Goal: Information Seeking & Learning: Learn about a topic

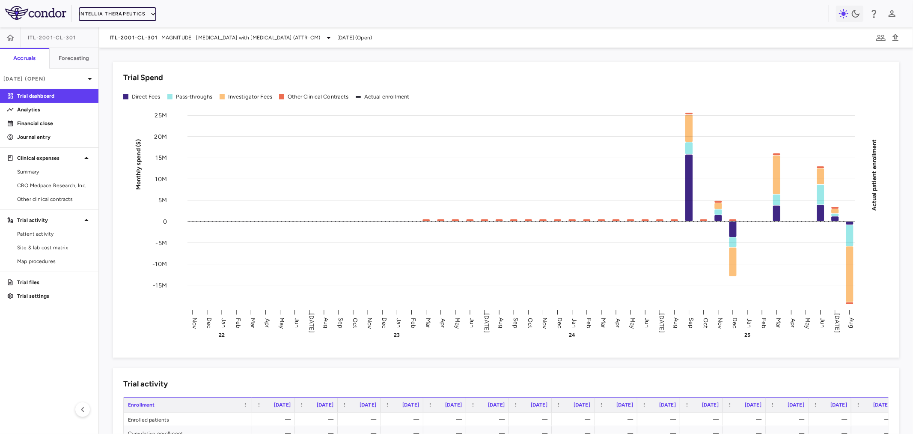
click at [99, 10] on button "Intellia Therapeutics" at bounding box center [117, 14] width 77 height 14
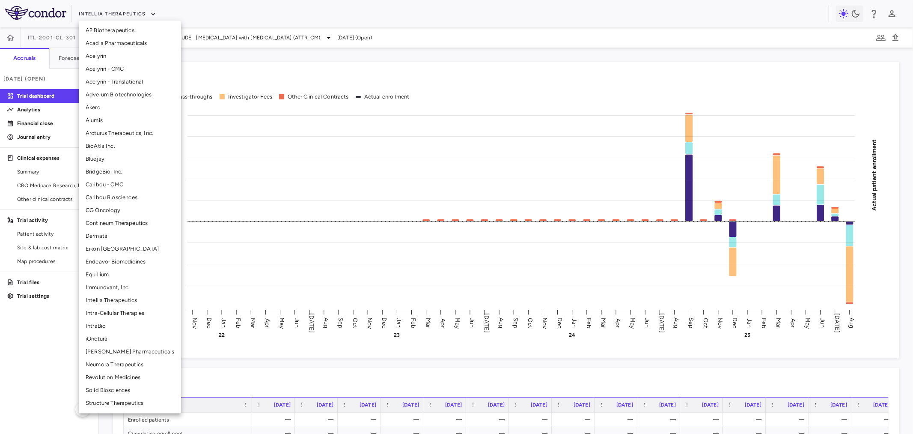
click at [110, 363] on li "Neumora Therapeutics" at bounding box center [130, 364] width 102 height 13
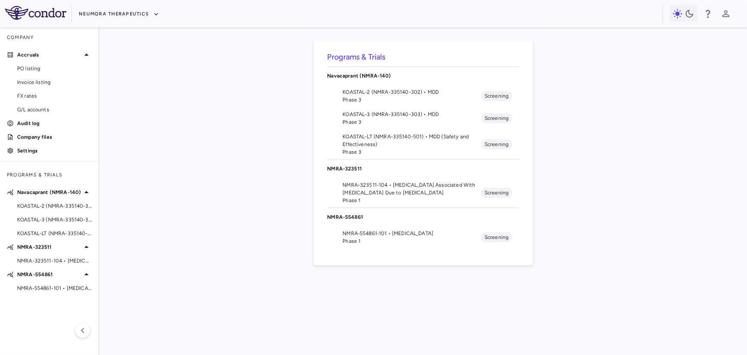
click at [399, 96] on span "Phase 3" at bounding box center [412, 100] width 139 height 8
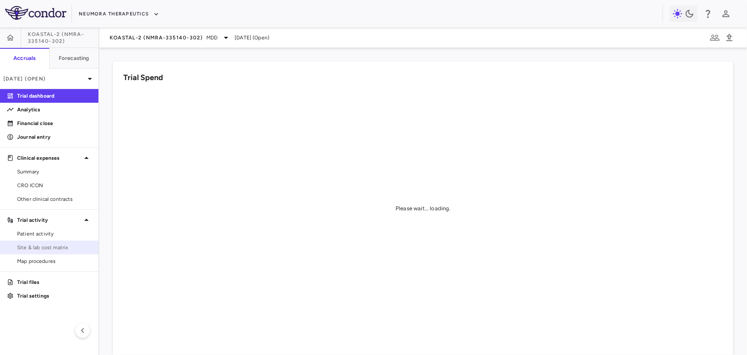
click at [46, 247] on span "Site & lab cost matrix" at bounding box center [54, 248] width 74 height 8
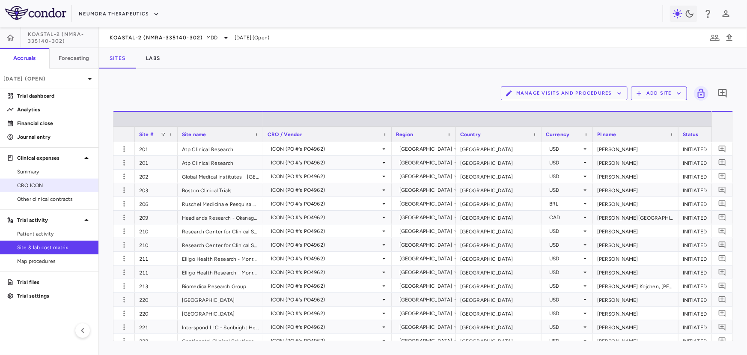
click at [35, 191] on link "CRO ICON" at bounding box center [49, 185] width 98 height 13
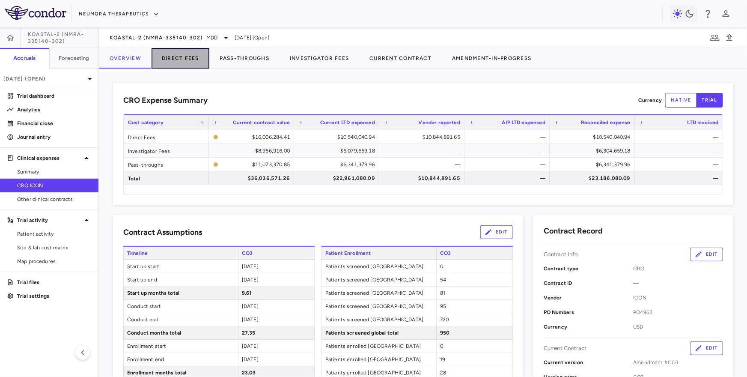
click at [180, 56] on button "Direct Fees" at bounding box center [181, 58] width 58 height 21
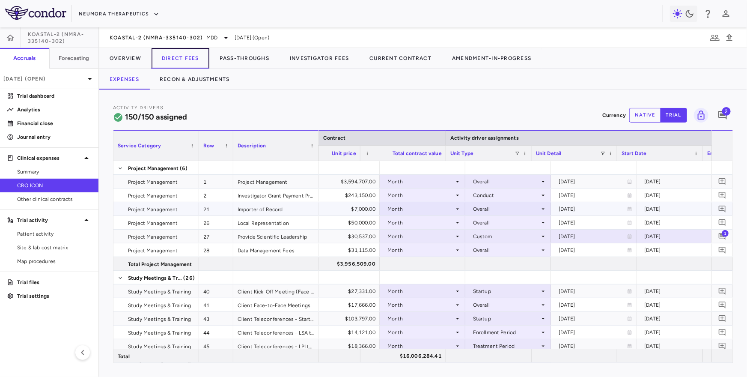
scroll to position [0, 453]
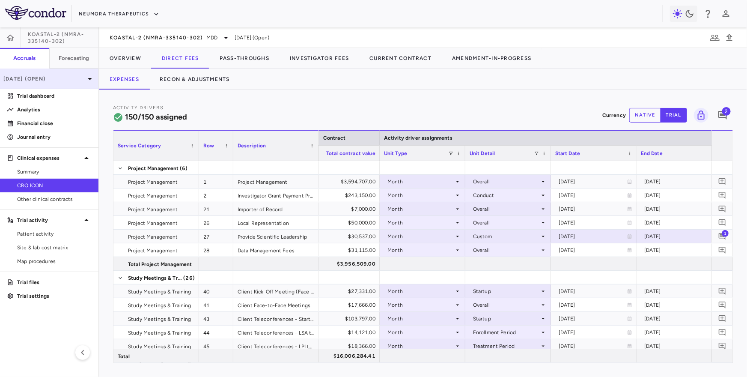
click at [65, 83] on div "Jun 2025 (Open)" at bounding box center [49, 78] width 98 height 21
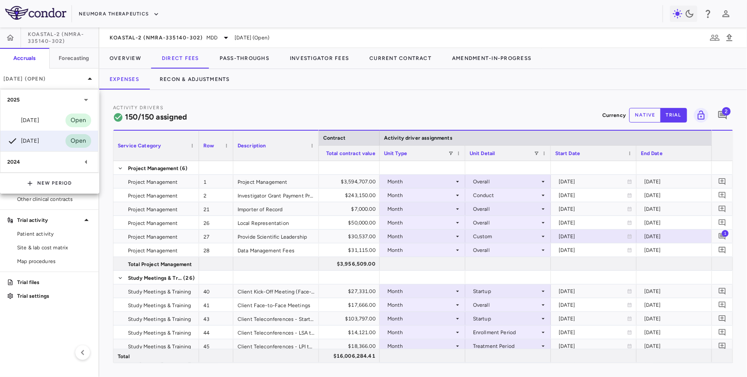
click at [71, 78] on div at bounding box center [373, 188] width 747 height 377
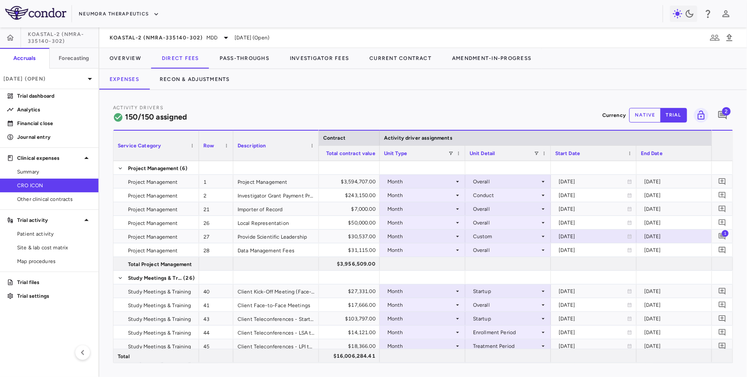
click at [71, 78] on p "Jun 2025 (Open)" at bounding box center [43, 79] width 81 height 8
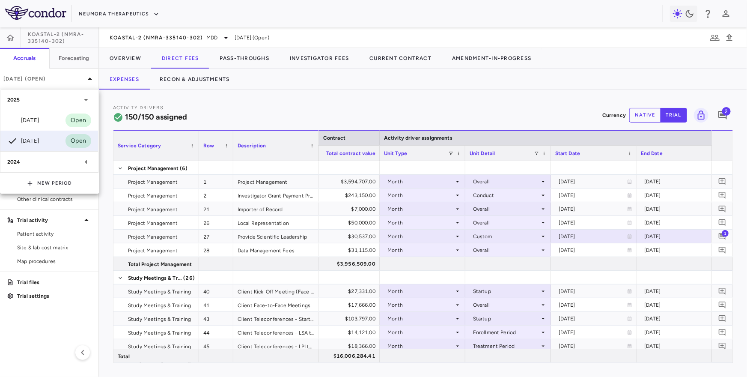
click at [48, 81] on div at bounding box center [373, 188] width 747 height 377
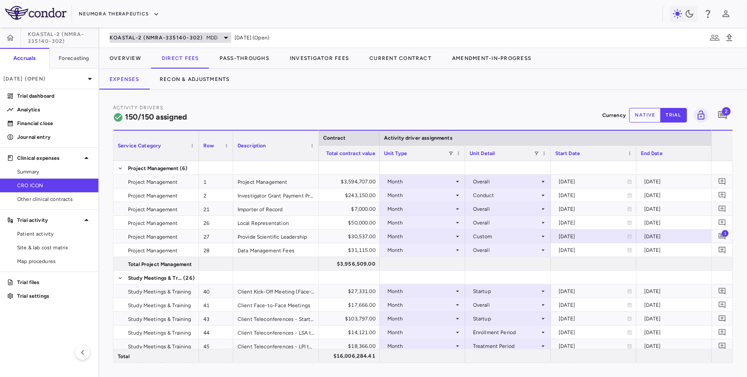
click at [131, 35] on span "KOASTAL-2 (NMRA-335140-302)" at bounding box center [156, 37] width 93 height 7
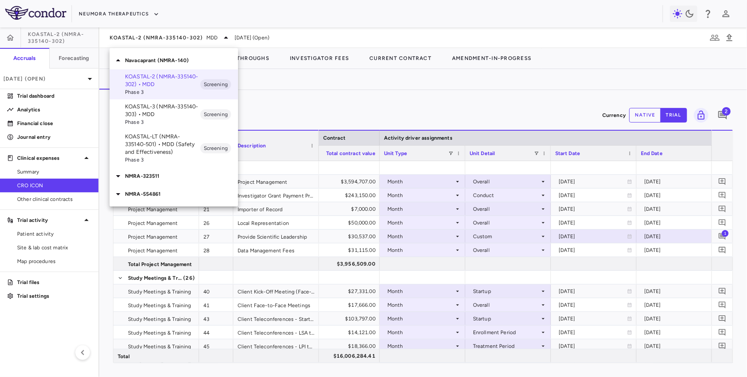
click at [169, 171] on div "NMRA-323511" at bounding box center [174, 176] width 128 height 18
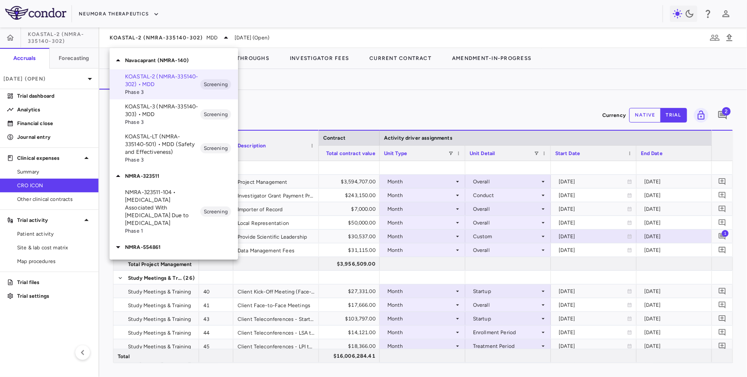
click at [164, 206] on p "NMRA-323511-104 • Agitation Associated With Dementia Due to Alzheimer's Disease" at bounding box center [162, 207] width 75 height 39
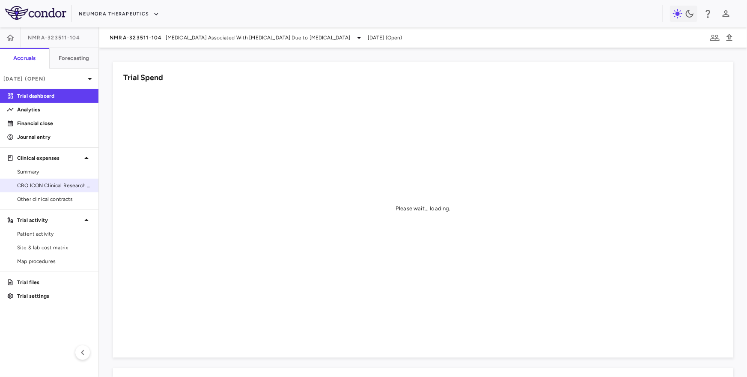
click at [38, 186] on span "CRO ICON Clinical Research Limited" at bounding box center [54, 185] width 74 height 8
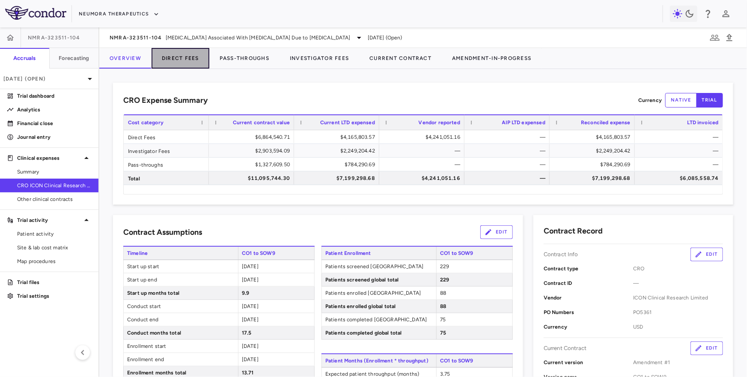
click at [183, 53] on button "Direct Fees" at bounding box center [181, 58] width 58 height 21
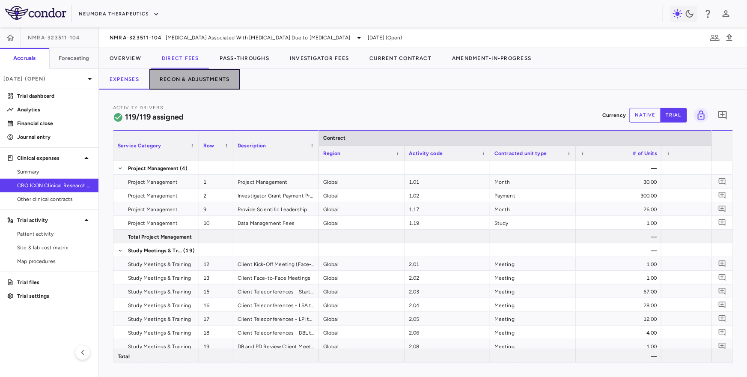
click at [217, 76] on button "Recon & Adjustments" at bounding box center [194, 79] width 91 height 21
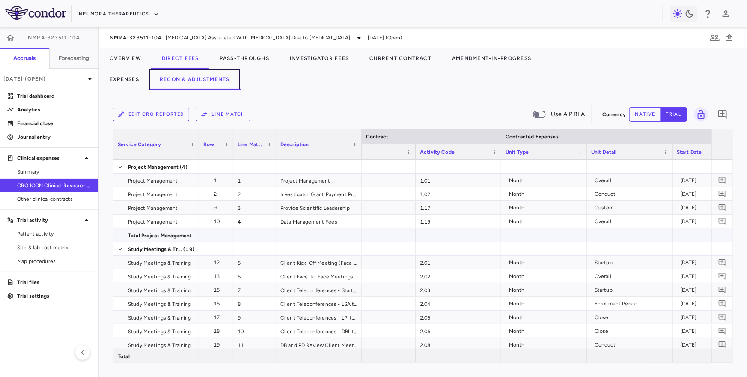
scroll to position [0, 72]
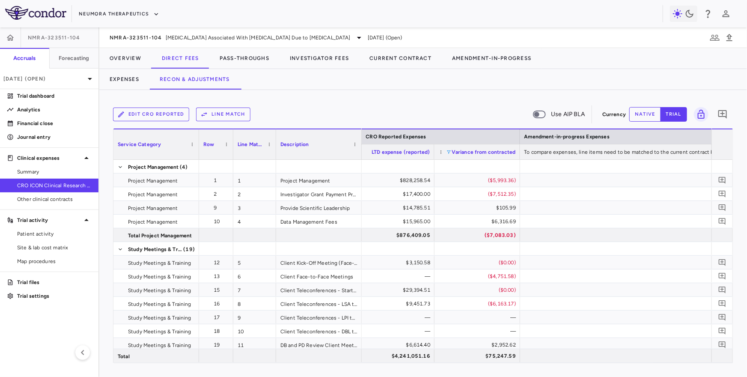
click at [447, 152] on span at bounding box center [448, 151] width 5 height 5
click at [467, 117] on div "Edit CRO reported Line Match Use AIP BLA" at bounding box center [356, 114] width 486 height 18
click at [448, 150] on span at bounding box center [448, 151] width 5 height 5
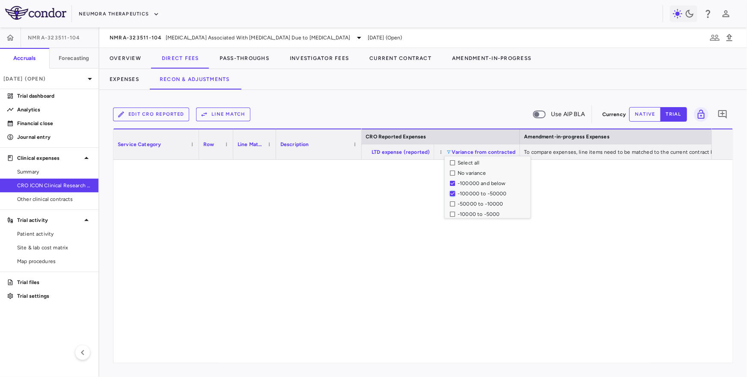
scroll to position [83, 0]
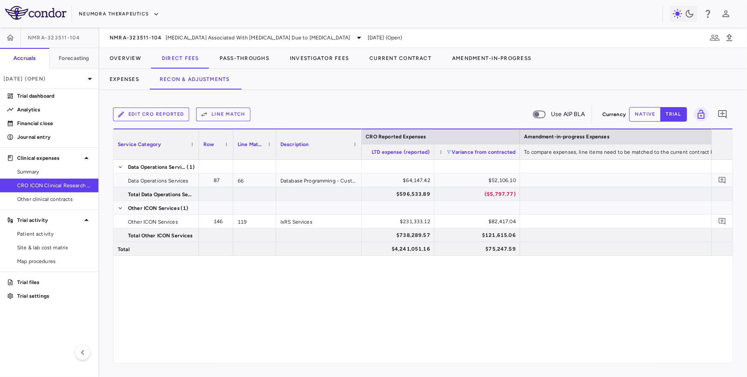
click at [440, 95] on div "Edit CRO reported Line Match Use AIP BLA Currency native trial 0 Press ENTER to…" at bounding box center [423, 233] width 648 height 287
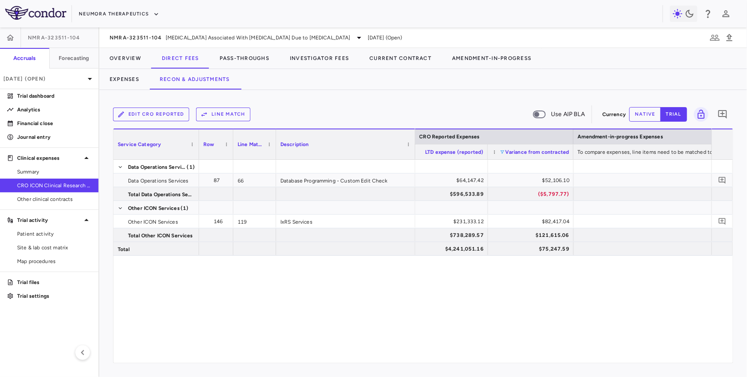
drag, startPoint x: 360, startPoint y: 153, endPoint x: 414, endPoint y: 156, distance: 53.6
click at [414, 156] on div at bounding box center [414, 144] width 3 height 30
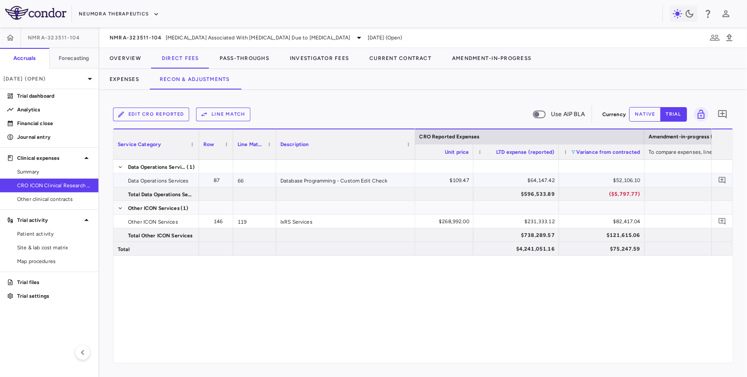
scroll to position [0, 944]
click at [571, 152] on span at bounding box center [570, 151] width 5 height 5
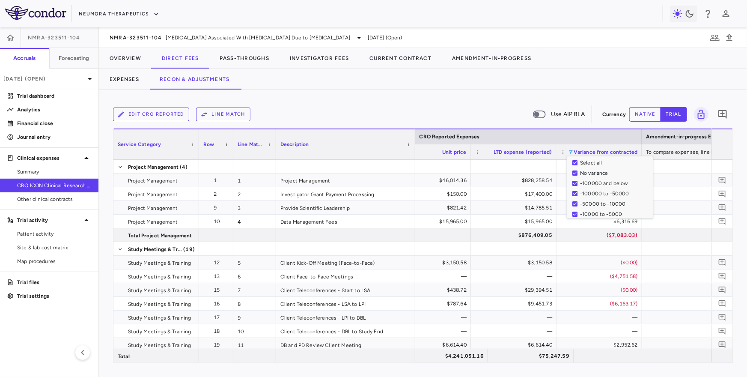
click at [514, 117] on div "Edit CRO reported Line Match Use AIP BLA" at bounding box center [356, 114] width 486 height 18
click at [572, 150] on span at bounding box center [570, 151] width 5 height 5
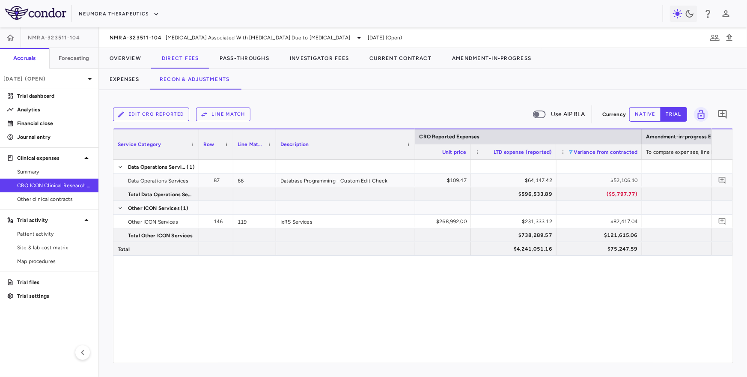
click at [519, 116] on div "Edit CRO reported Line Match Use AIP BLA" at bounding box center [356, 114] width 486 height 18
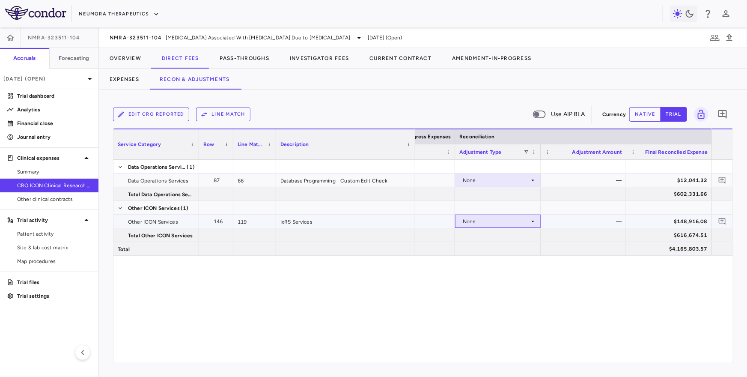
click at [507, 216] on div "None" at bounding box center [496, 221] width 67 height 14
click at [504, 249] on div "CRO Reported" at bounding box center [492, 251] width 41 height 8
click at [521, 221] on div "CRO Reported" at bounding box center [496, 221] width 67 height 14
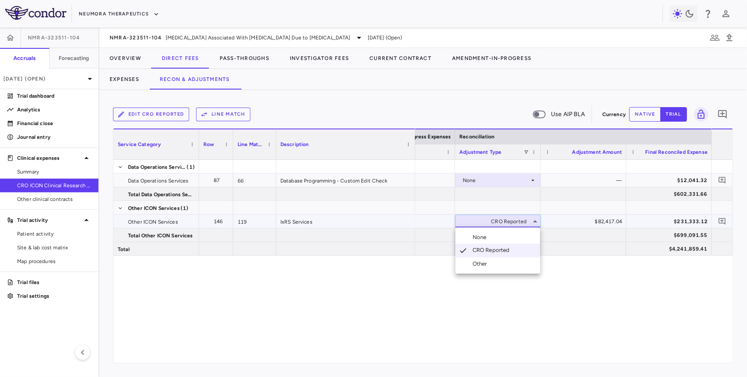
click at [491, 234] on li "None" at bounding box center [497, 237] width 85 height 13
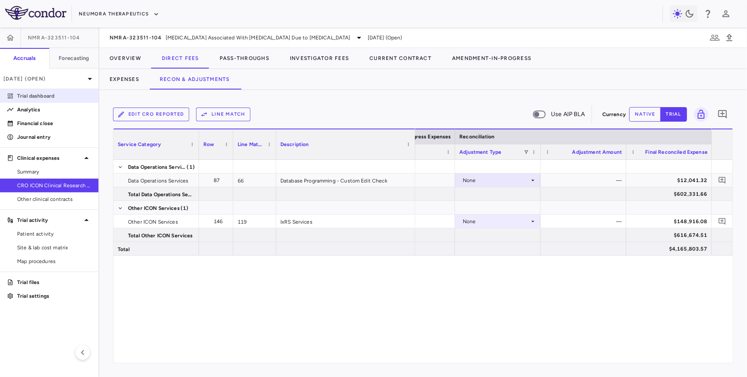
click at [53, 95] on p "Trial dashboard" at bounding box center [54, 96] width 74 height 8
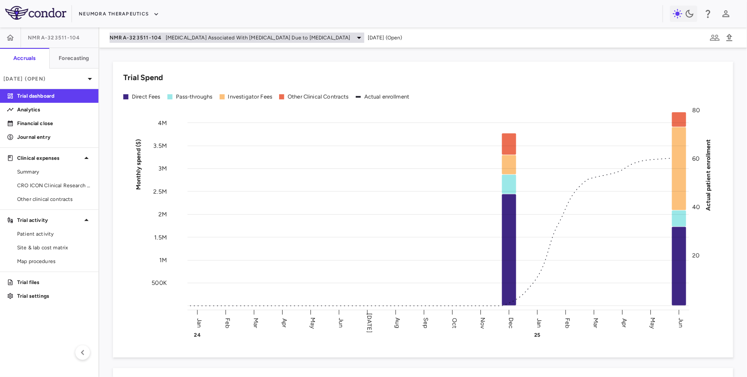
click at [237, 36] on span "Agitation Associated With Dementia Due to Alzheimer's Disease" at bounding box center [258, 38] width 185 height 8
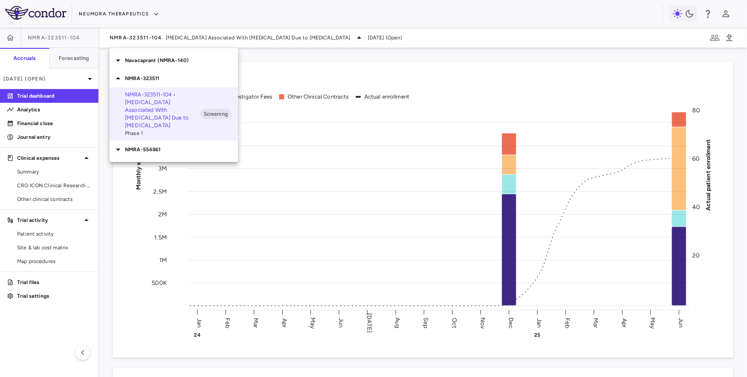
click at [179, 62] on p "Navacaprant (NMRA-140)" at bounding box center [181, 60] width 113 height 8
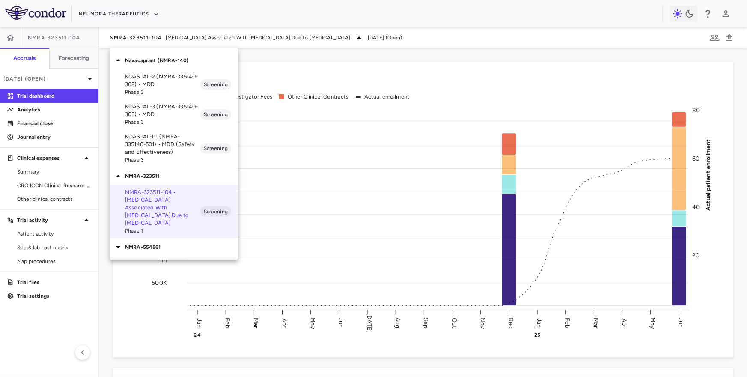
click at [169, 81] on p "KOASTAL-2 (NMRA-335140-302) • MDD" at bounding box center [162, 80] width 75 height 15
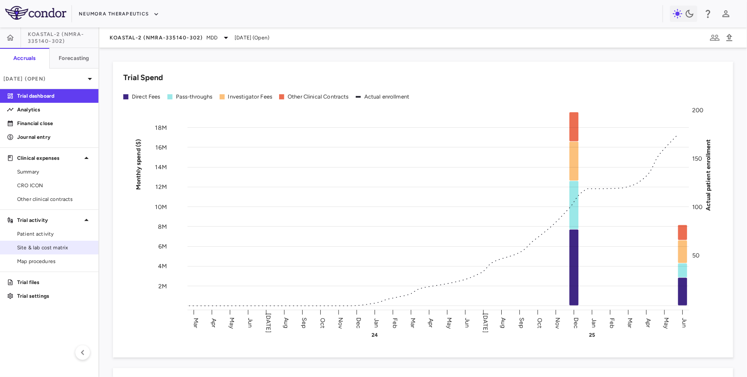
click at [82, 246] on span "Site & lab cost matrix" at bounding box center [54, 248] width 74 height 8
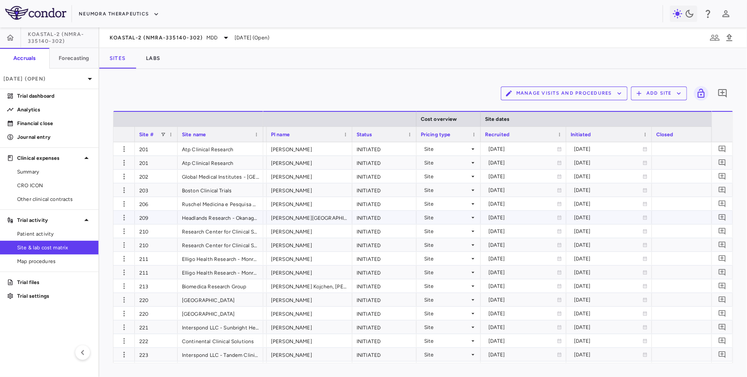
scroll to position [0, 591]
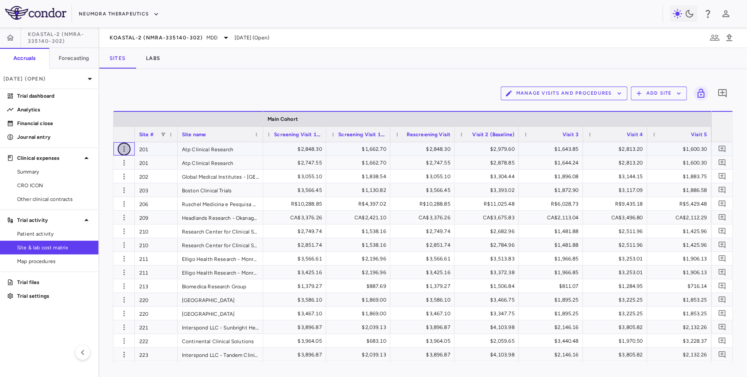
click at [124, 149] on icon "button" at bounding box center [123, 149] width 1 height 6
click at [110, 183] on div "Edit site" at bounding box center [91, 181] width 80 height 15
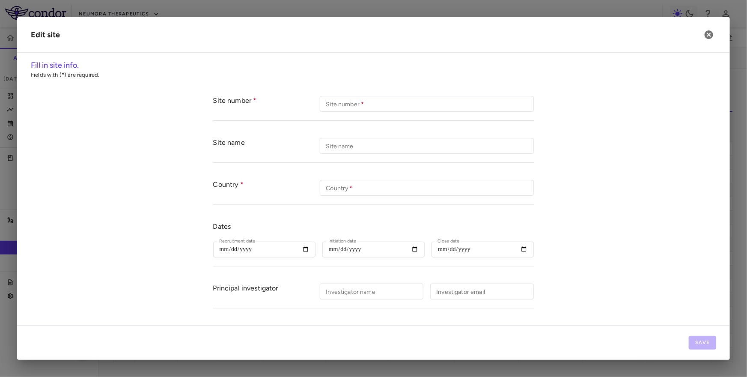
type input "***"
type input "**********"
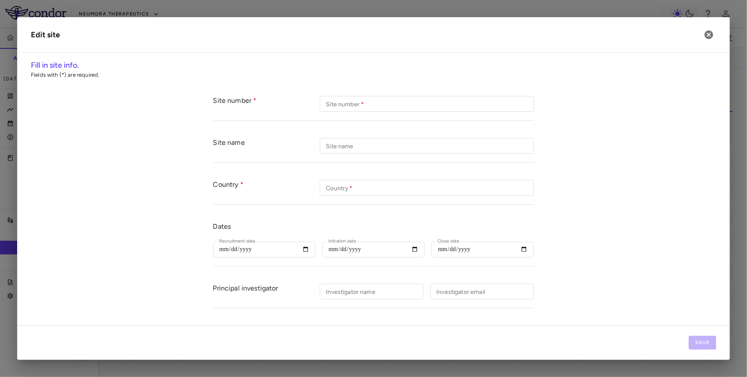
type input "**********"
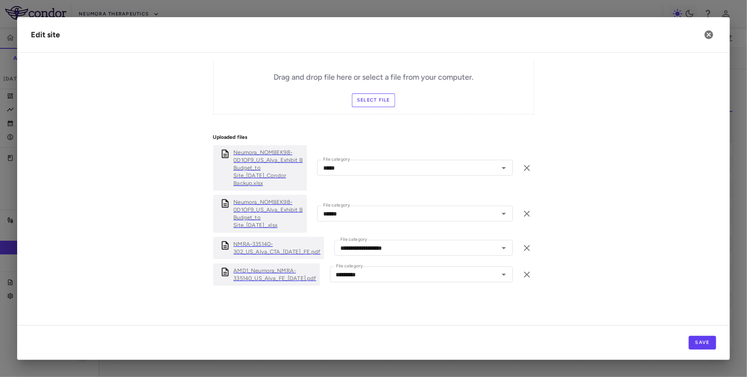
click at [252, 175] on p "Neumora_NOMBEK98-0D1OF9_US_Alva_Exhibit B Budget_to Site_16sep2023_Condor Backu…" at bounding box center [269, 168] width 70 height 39
click at [709, 35] on icon "button" at bounding box center [709, 35] width 10 height 10
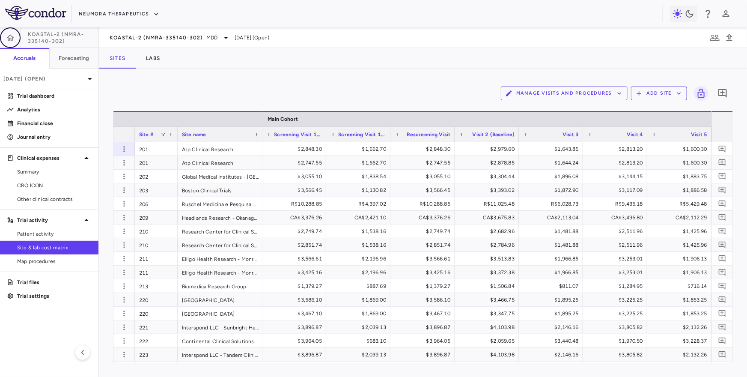
click at [10, 40] on icon "button" at bounding box center [10, 37] width 9 height 9
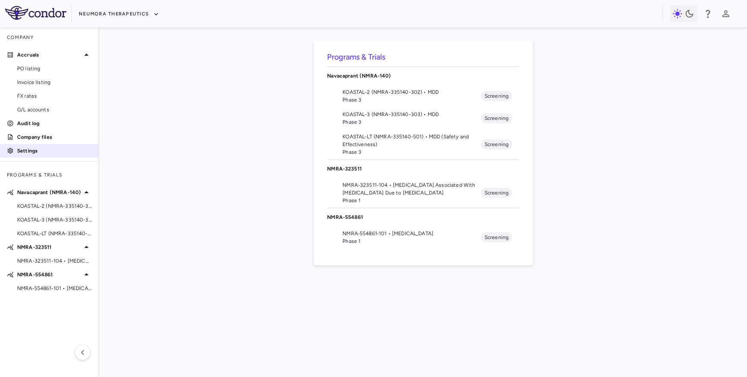
click at [42, 149] on p "Settings" at bounding box center [54, 151] width 74 height 8
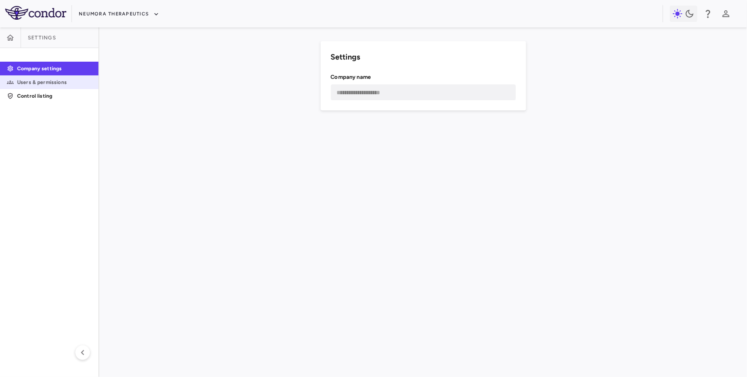
click at [48, 81] on p "Users & permissions" at bounding box center [54, 82] width 74 height 8
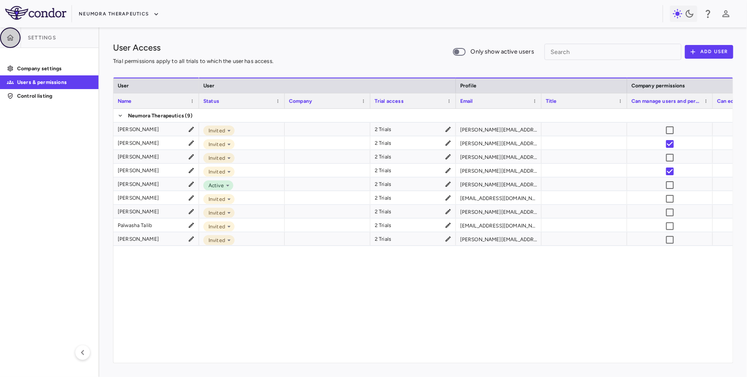
click at [12, 34] on icon "button" at bounding box center [10, 37] width 9 height 9
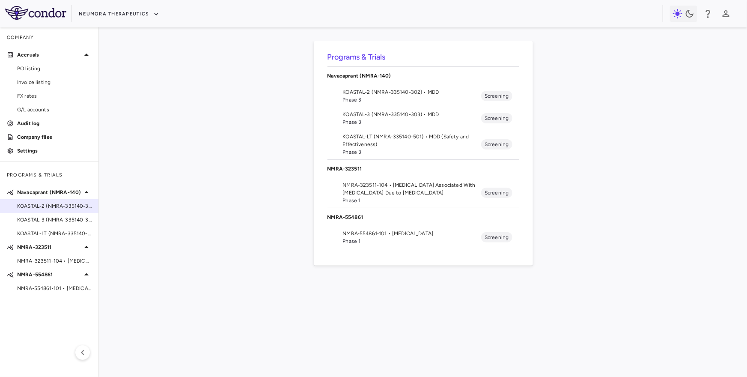
click at [70, 207] on span "KOASTAL-2 (NMRA-335140-302) • MDD" at bounding box center [54, 206] width 74 height 8
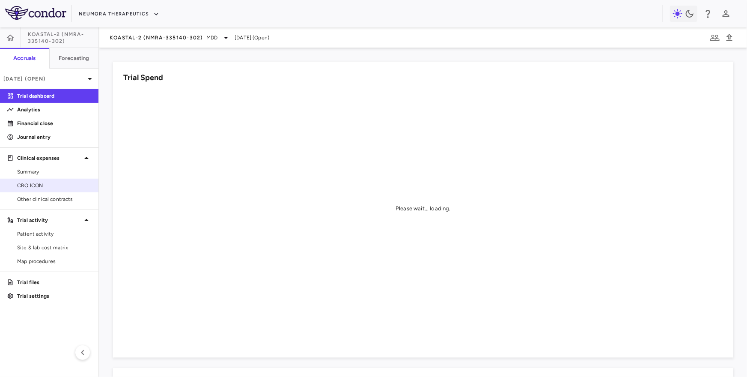
click at [54, 179] on link "CRO ICON" at bounding box center [49, 185] width 98 height 13
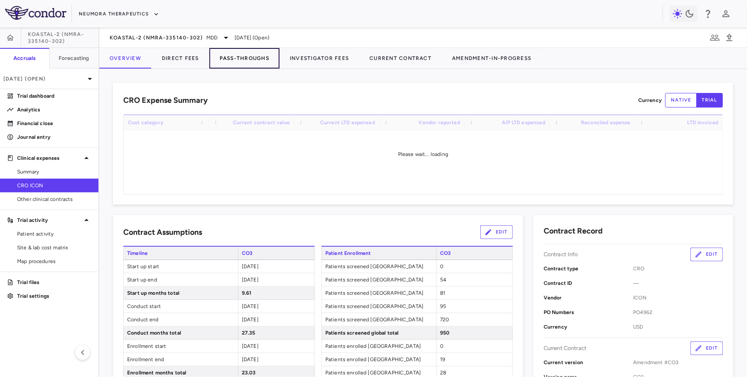
click at [242, 53] on button "Pass-Throughs" at bounding box center [244, 58] width 70 height 21
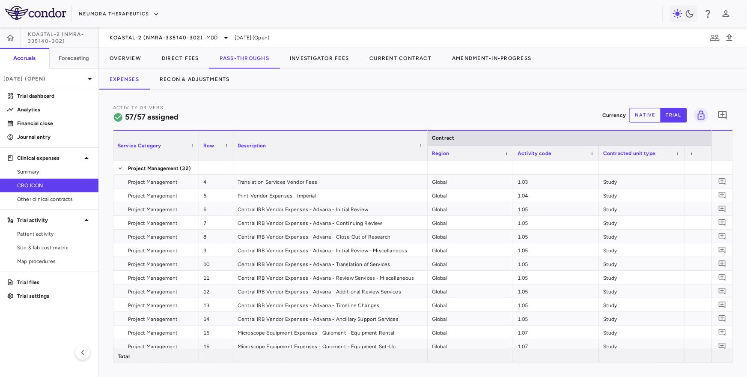
drag, startPoint x: 317, startPoint y: 152, endPoint x: 426, endPoint y: 156, distance: 108.8
click at [426, 156] on div at bounding box center [426, 146] width 3 height 30
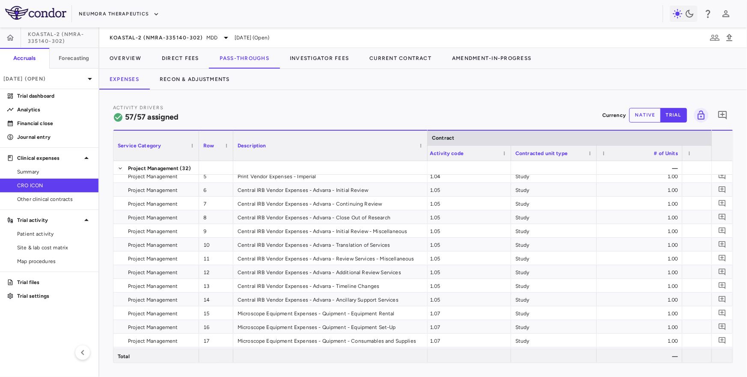
scroll to position [28, 0]
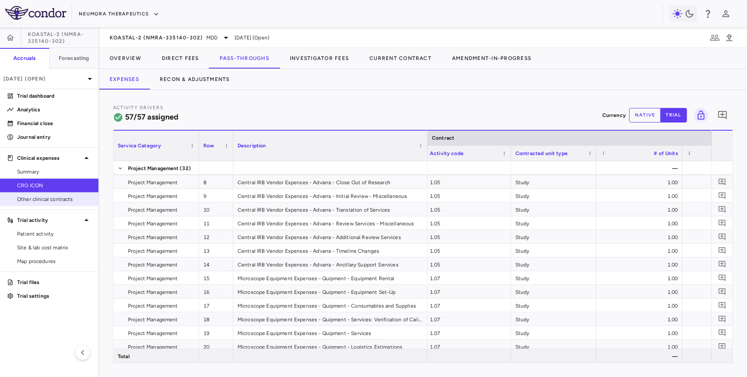
click at [35, 197] on span "Other clinical contracts" at bounding box center [54, 199] width 74 height 8
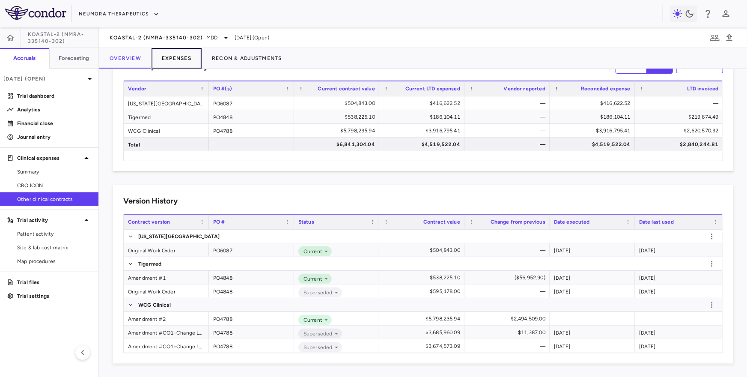
click at [174, 60] on button "Expenses" at bounding box center [177, 58] width 50 height 21
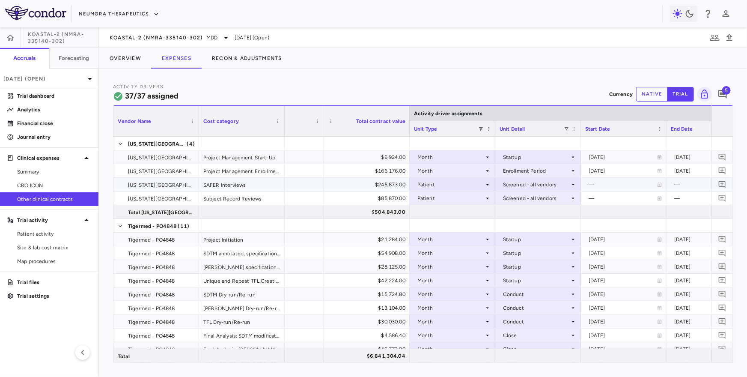
scroll to position [0, 72]
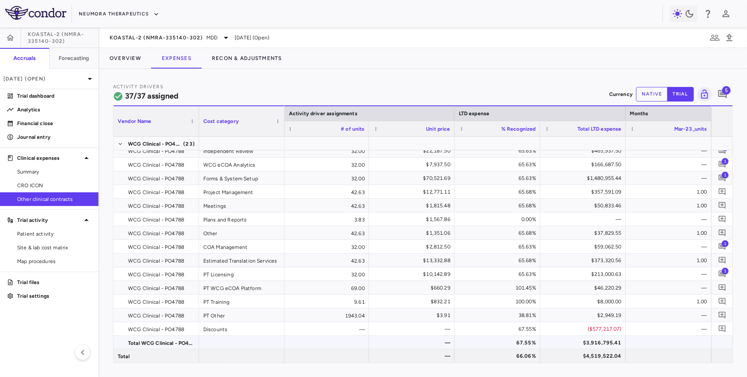
click at [597, 343] on div "$3,916,795.41" at bounding box center [585, 343] width 74 height 14
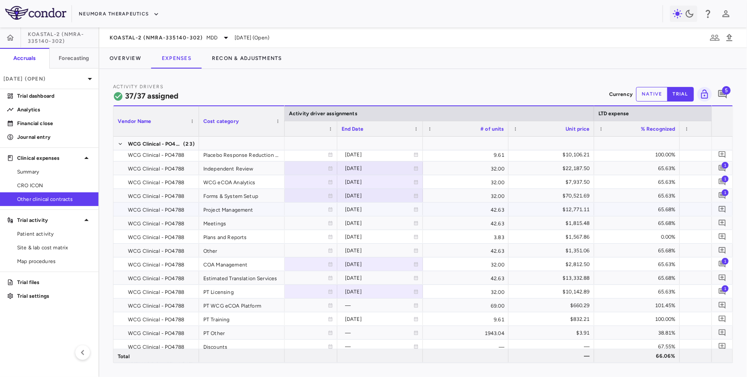
scroll to position [0, 278]
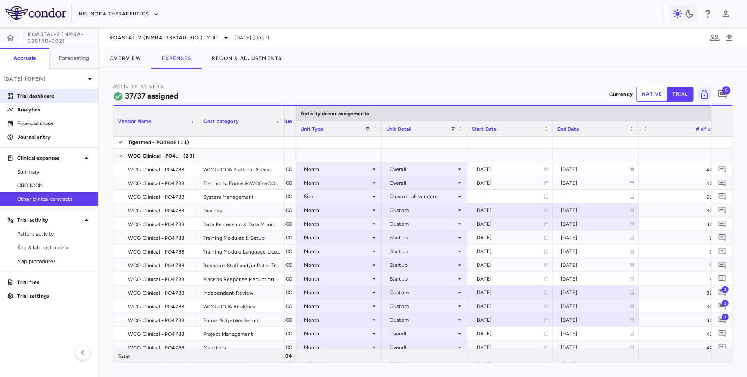
click at [59, 96] on p "Trial dashboard" at bounding box center [54, 96] width 74 height 8
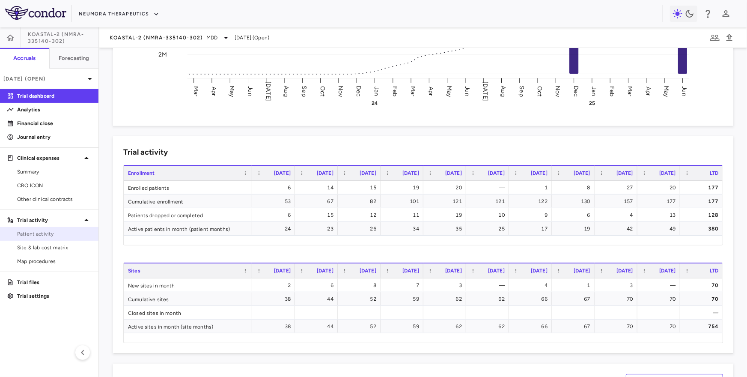
click at [51, 236] on span "Patient activity" at bounding box center [54, 234] width 74 height 8
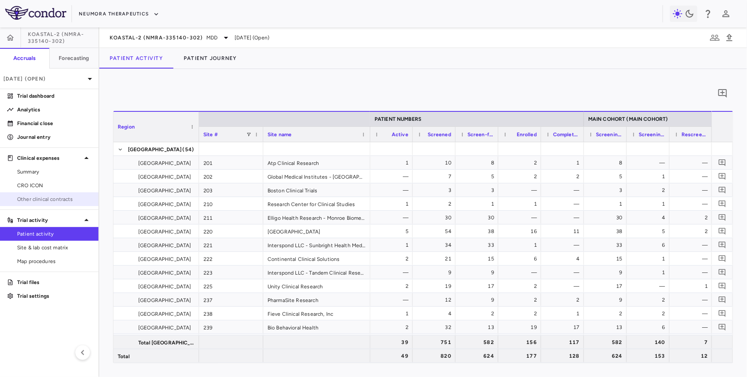
click at [68, 200] on span "Other clinical contracts" at bounding box center [54, 199] width 74 height 8
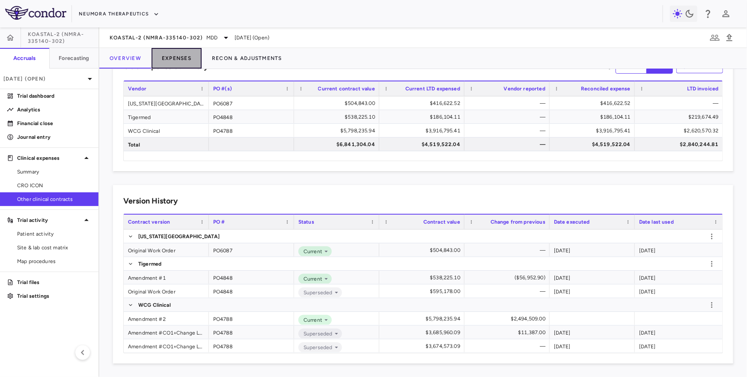
click at [179, 61] on button "Expenses" at bounding box center [177, 58] width 50 height 21
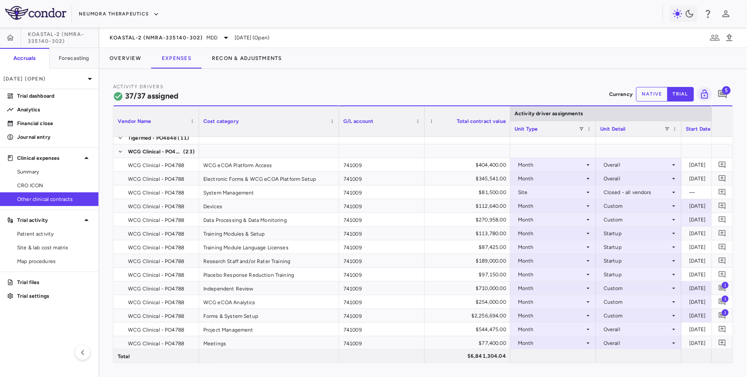
drag, startPoint x: 283, startPoint y: 131, endPoint x: 337, endPoint y: 131, distance: 53.9
click at [337, 131] on div at bounding box center [338, 121] width 3 height 30
click at [125, 61] on button "Overview" at bounding box center [125, 58] width 52 height 21
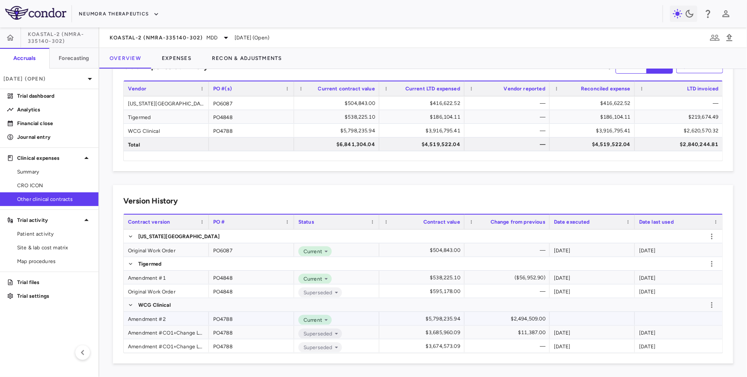
click at [153, 316] on div "Amendment #2" at bounding box center [166, 318] width 85 height 13
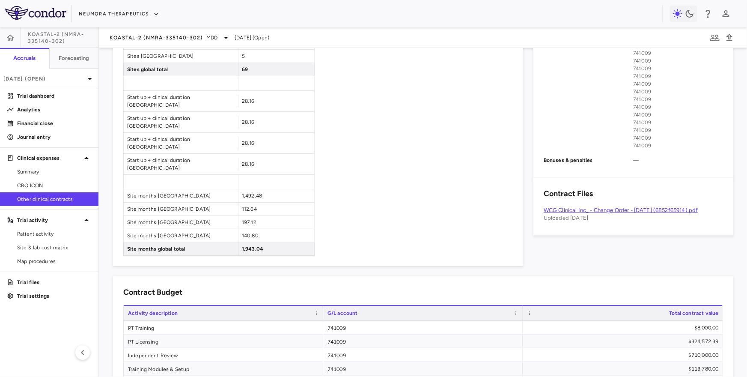
click at [615, 209] on link "WCG Clinical Inc_ - Change Order - June 18, 2025 (6852f65914).pdf" at bounding box center [621, 210] width 155 height 6
